Goal: Transaction & Acquisition: Subscribe to service/newsletter

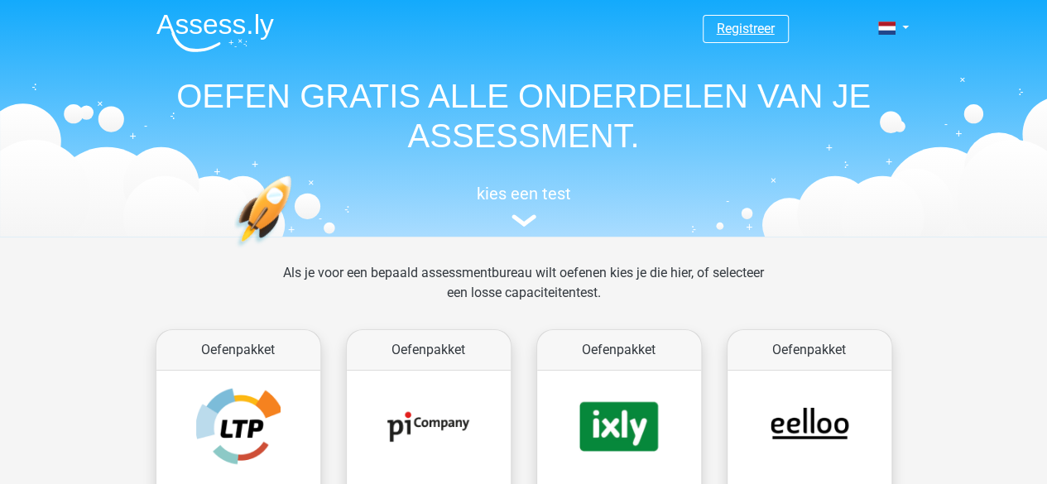
click at [759, 28] on link "Registreer" at bounding box center [746, 29] width 58 height 16
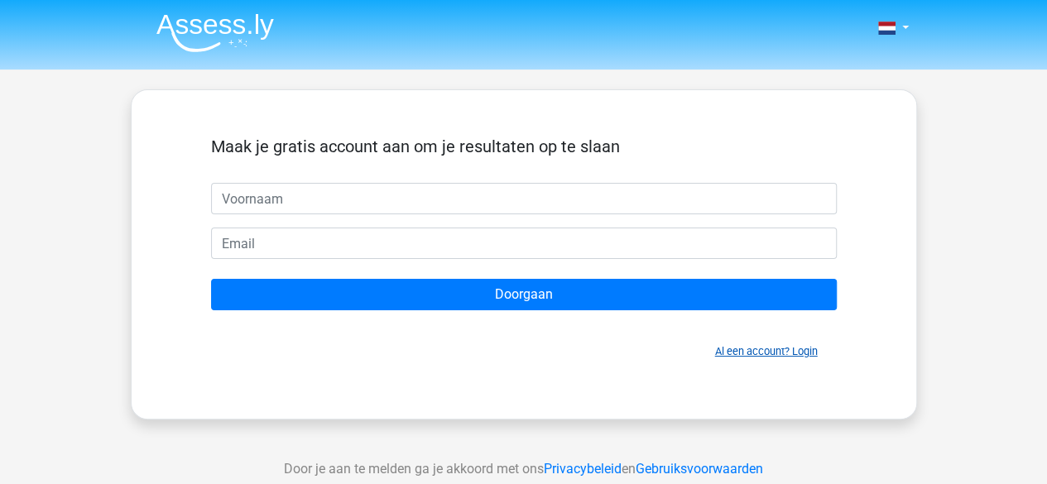
click at [740, 356] on link "Al een account? Login" at bounding box center [766, 351] width 103 height 12
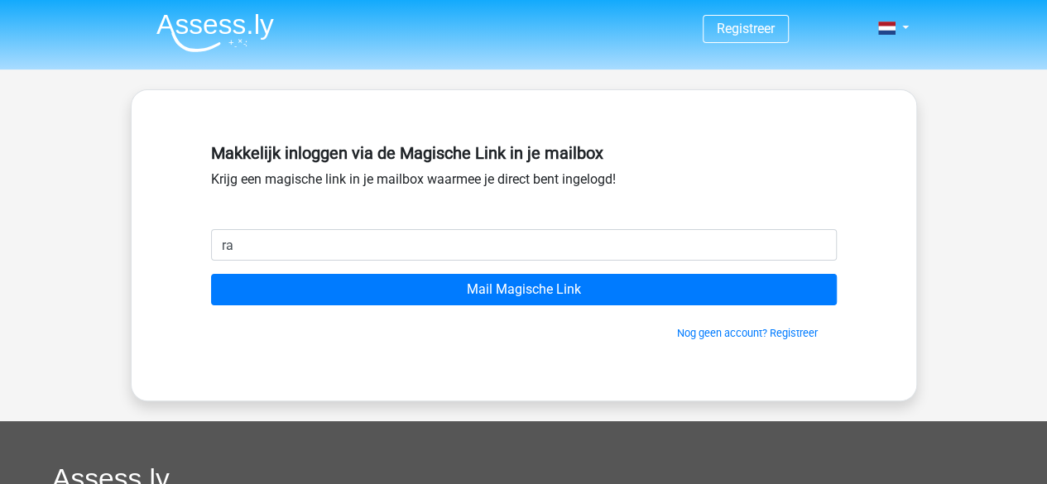
type input "[EMAIL_ADDRESS][DOMAIN_NAME]"
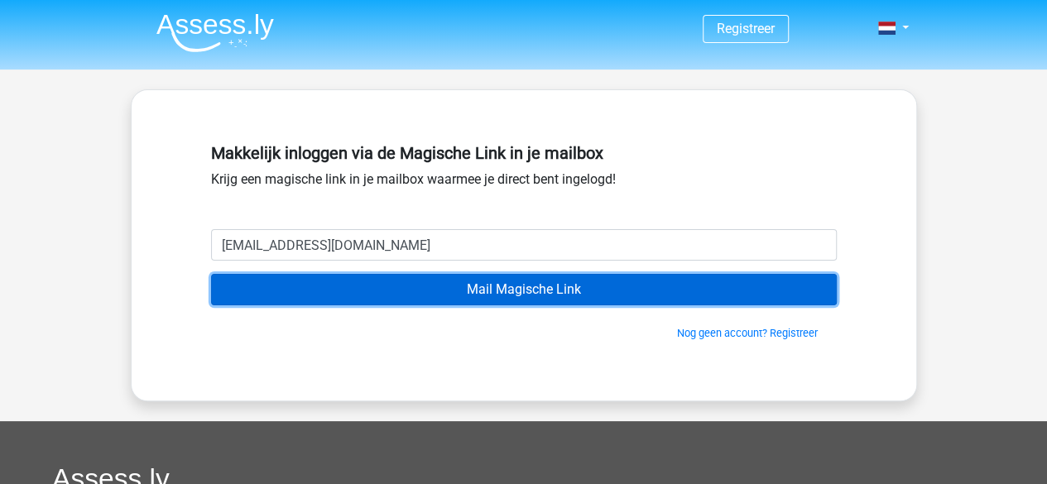
click at [437, 296] on input "Mail Magische Link" at bounding box center [524, 289] width 626 height 31
